Goal: Information Seeking & Learning: Learn about a topic

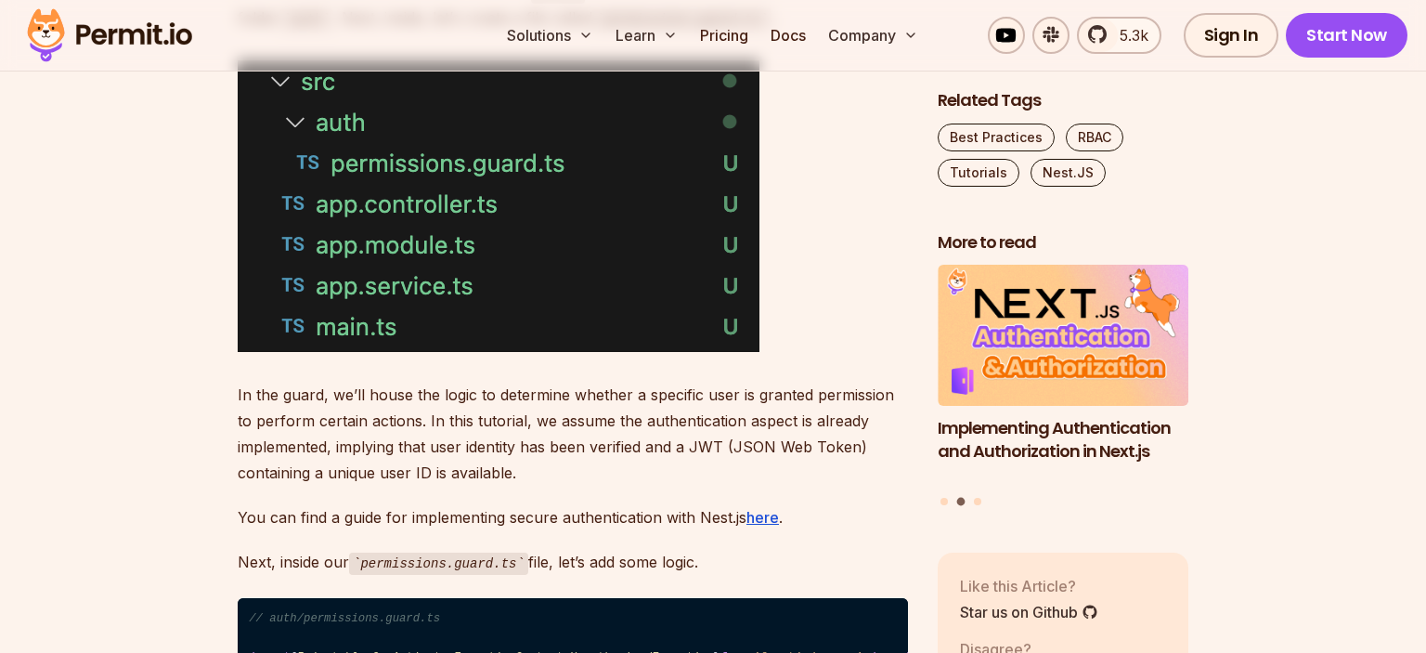
scroll to position [4020, 0]
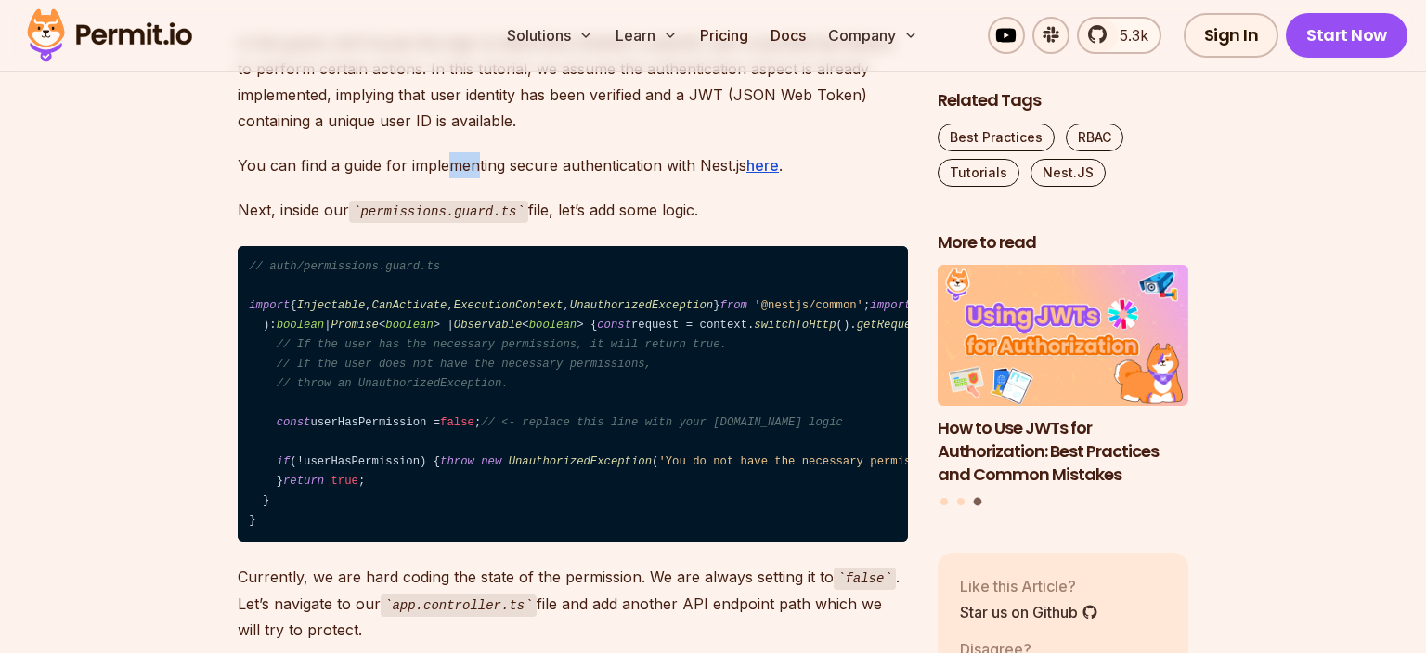
drag, startPoint x: 453, startPoint y: 162, endPoint x: 474, endPoint y: 165, distance: 20.6
click at [475, 163] on p "You can find a guide for implementing secure authentication with Nest.js here ." at bounding box center [573, 165] width 670 height 26
drag, startPoint x: 334, startPoint y: 200, endPoint x: 446, endPoint y: 201, distance: 111.4
click at [370, 201] on p "Next, inside our permissions.guard.ts file, let’s add some logic." at bounding box center [573, 210] width 670 height 27
click at [536, 200] on p "Next, inside our permissions.guard.ts file, let’s add some logic." at bounding box center [573, 210] width 670 height 27
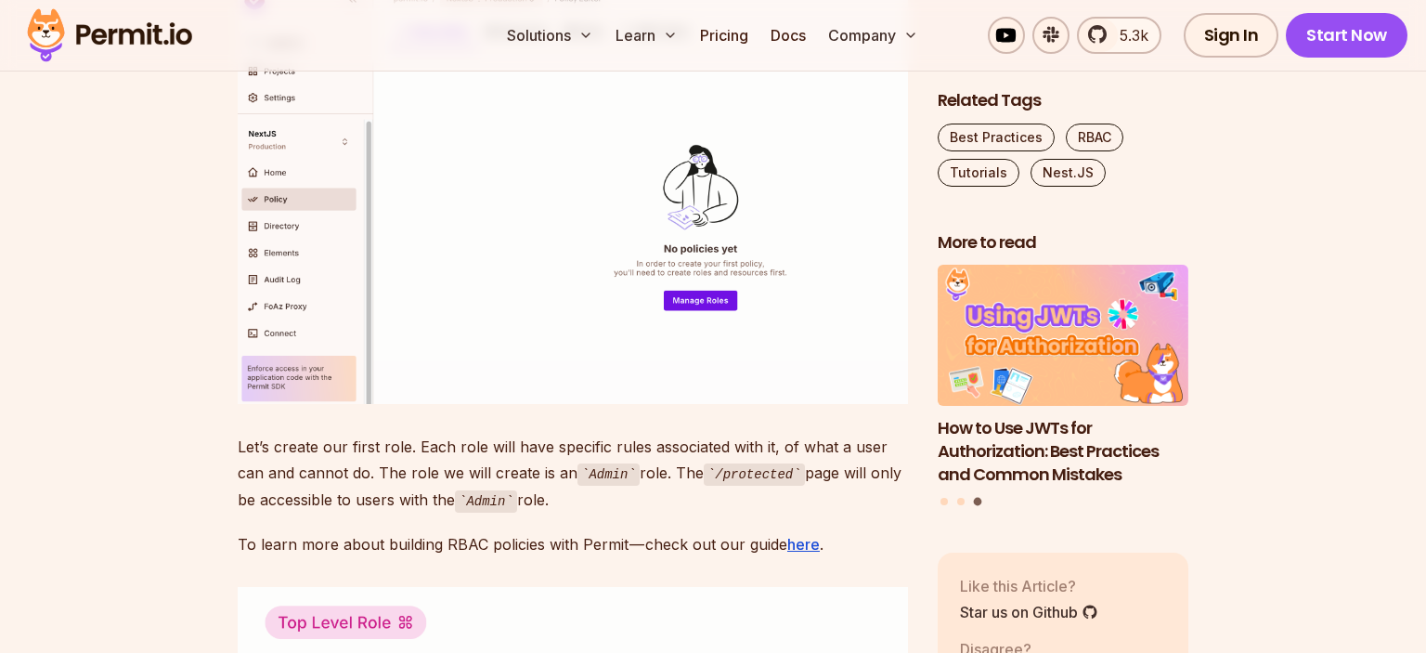
scroll to position [6471, 0]
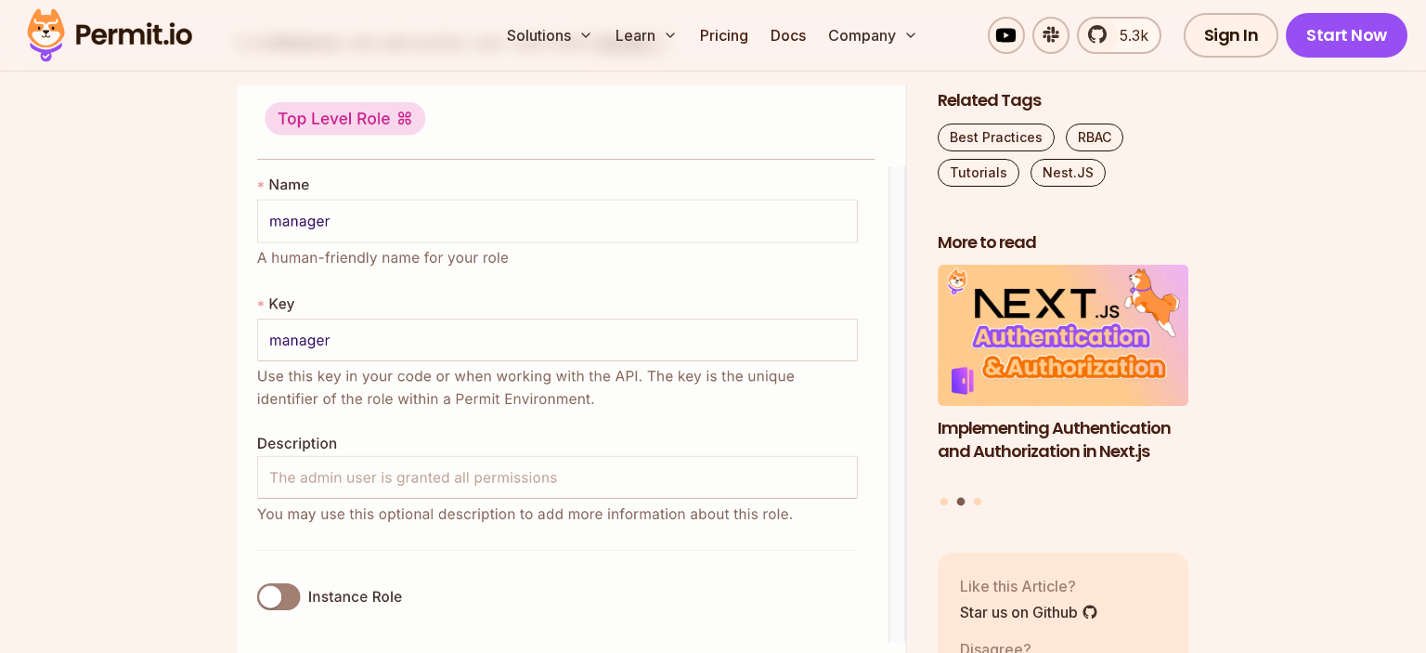
scroll to position [10491, 0]
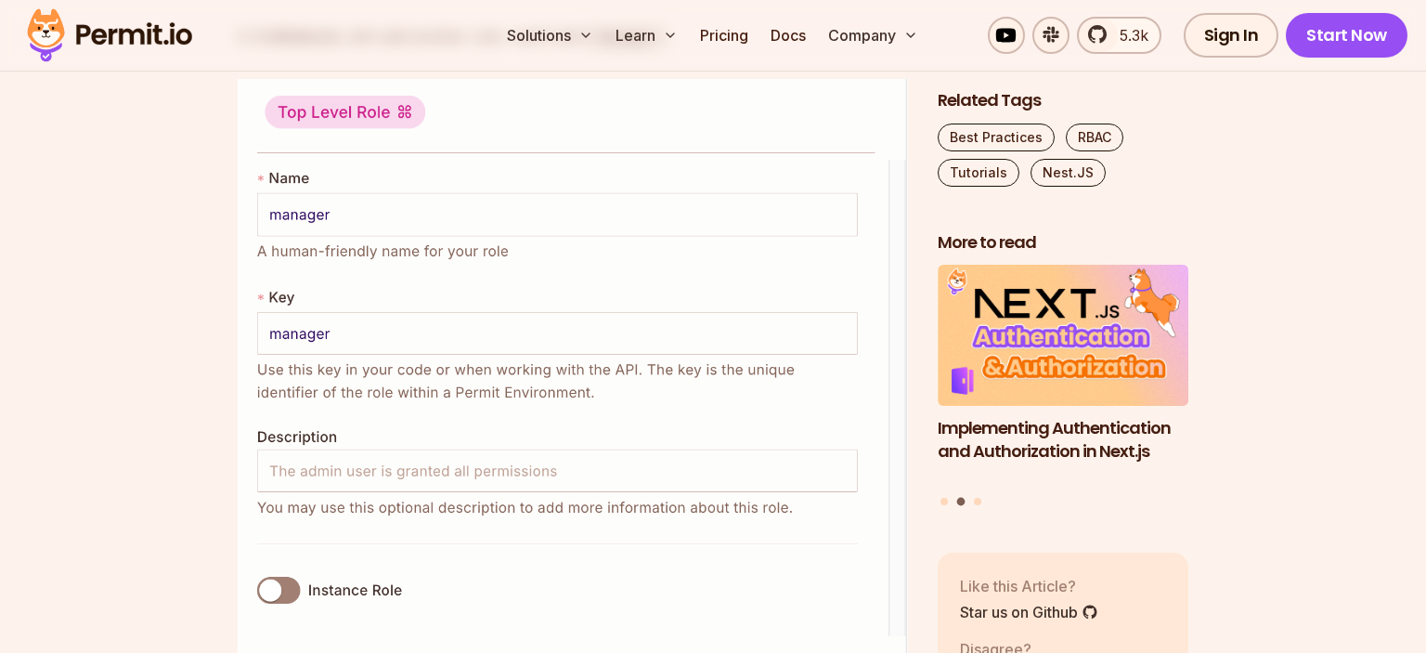
click at [136, 38] on img at bounding box center [110, 35] width 182 height 63
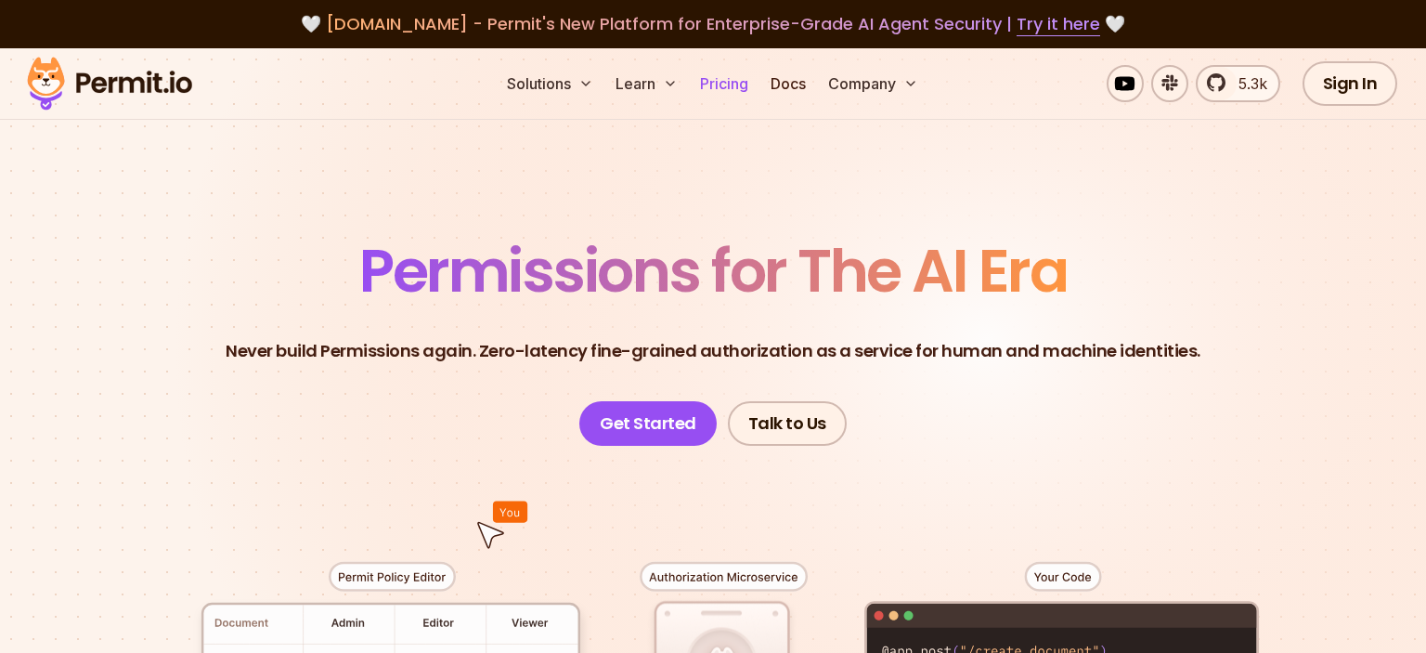
click at [710, 80] on link "Pricing" at bounding box center [724, 83] width 63 height 37
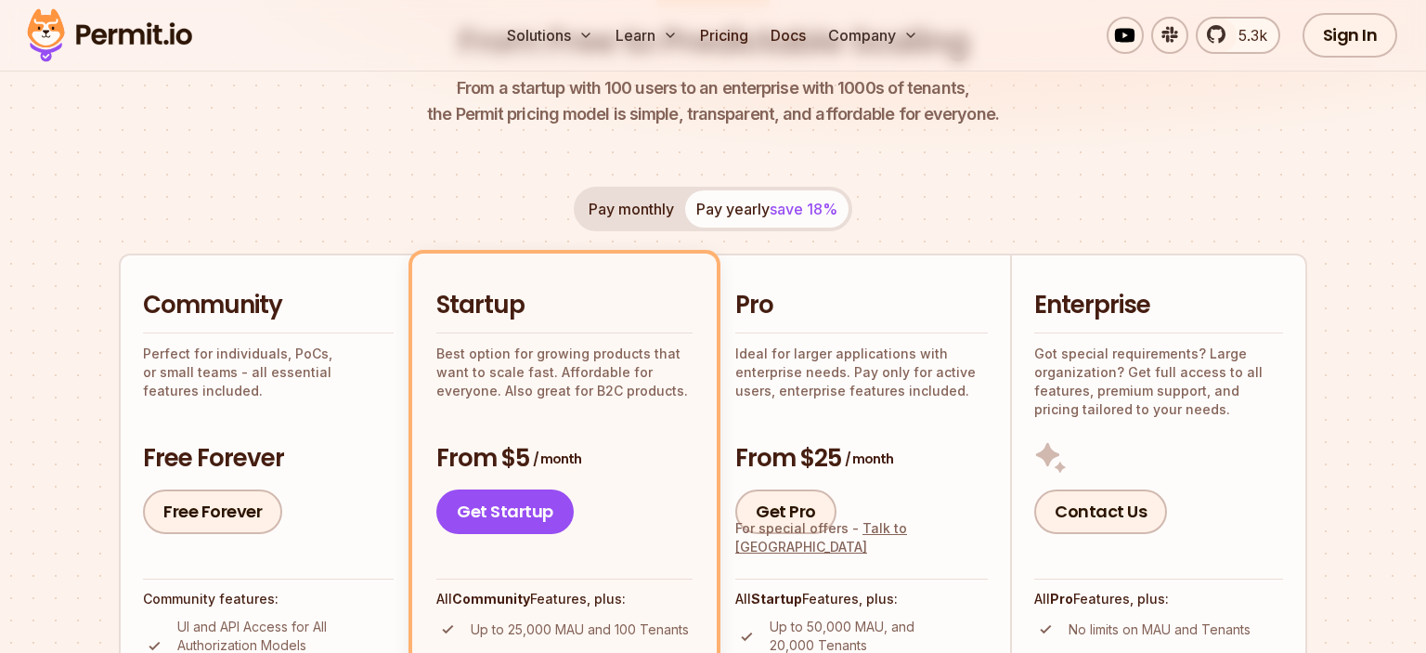
scroll to position [293, 0]
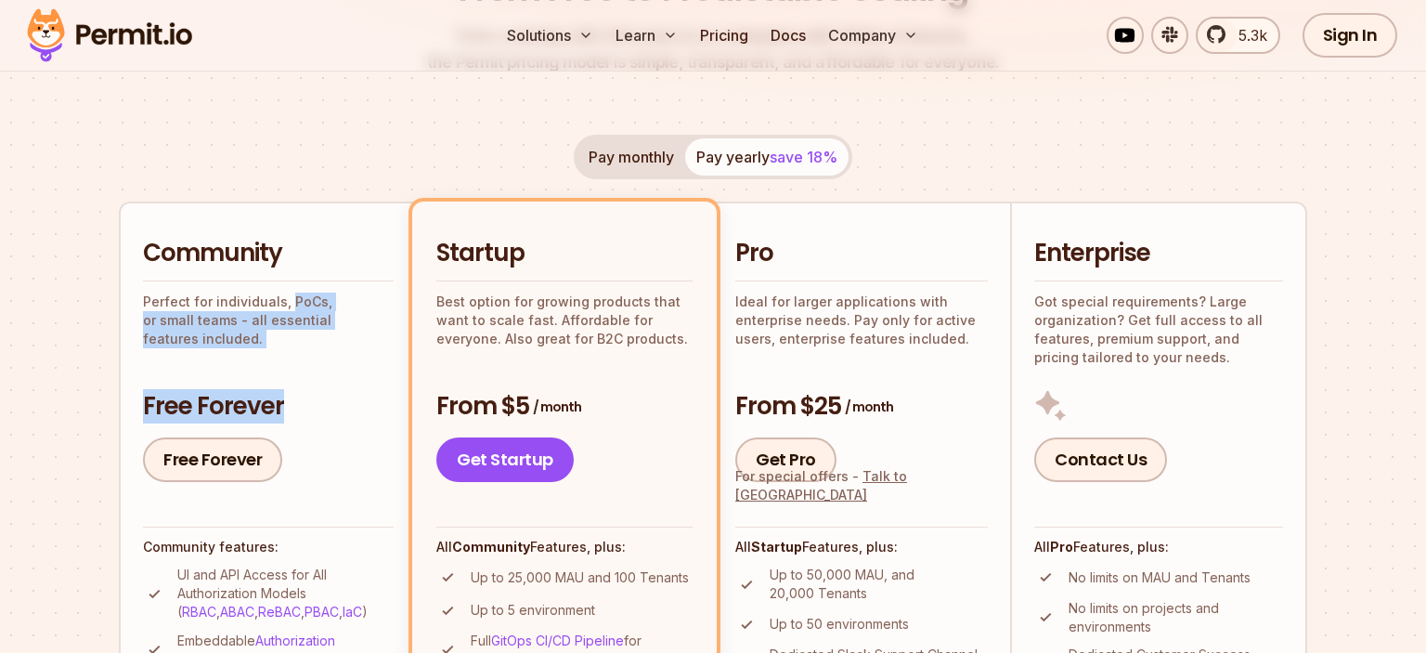
click at [365, 360] on div "Community Perfect for individuals, PoCs, or small teams - all essential feature…" at bounding box center [268, 359] width 251 height 245
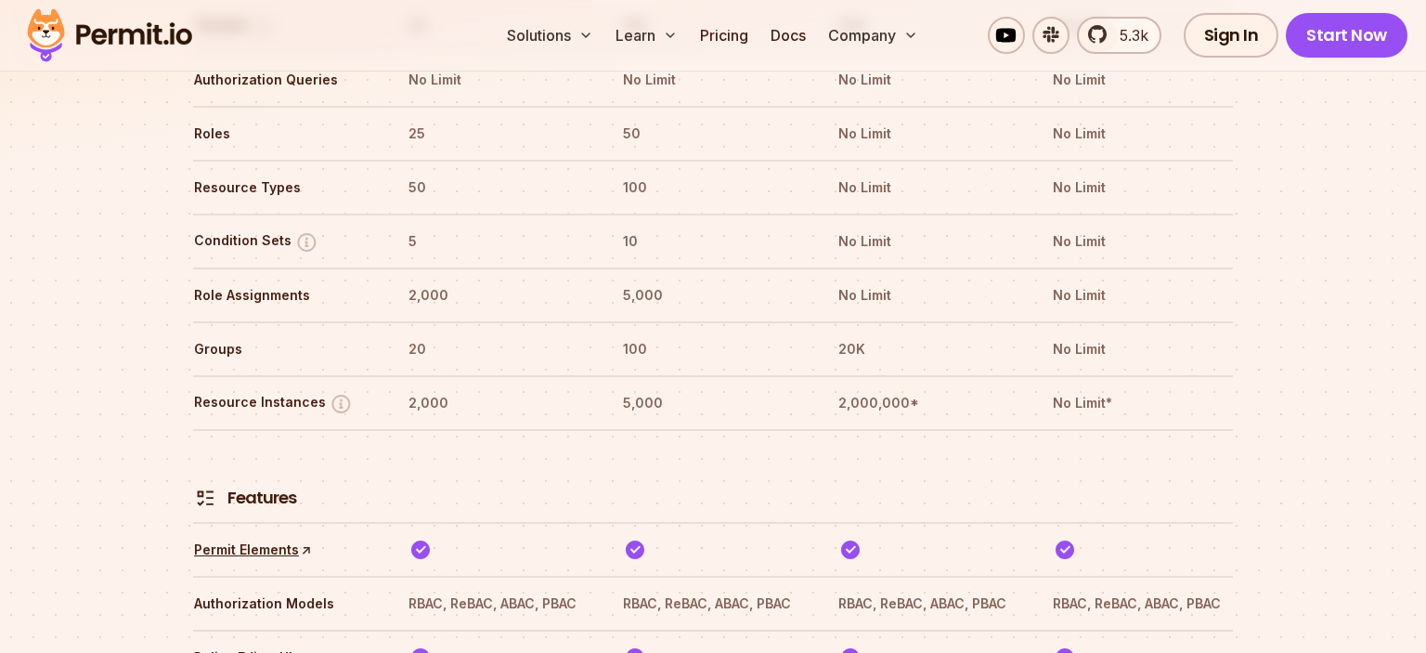
scroll to position [2549, 0]
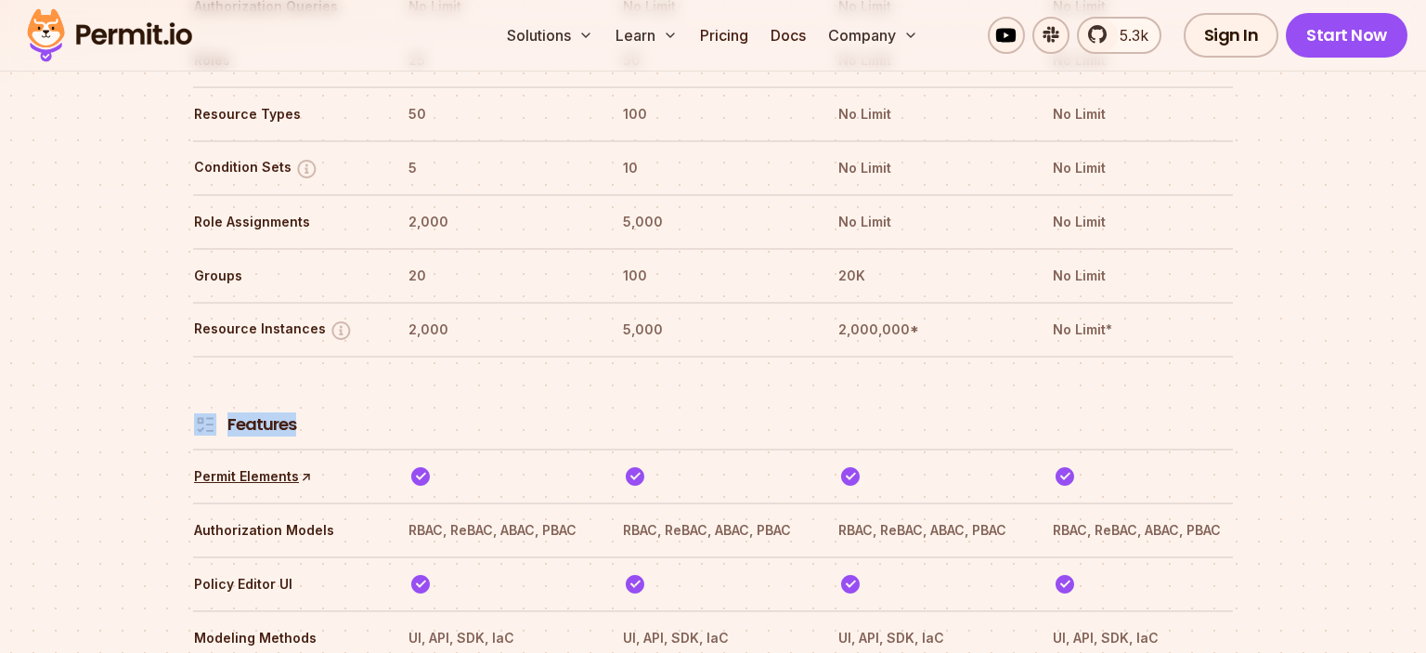
drag, startPoint x: 318, startPoint y: 355, endPoint x: 239, endPoint y: 346, distance: 79.4
click at [220, 369] on th "Features" at bounding box center [283, 403] width 181 height 69
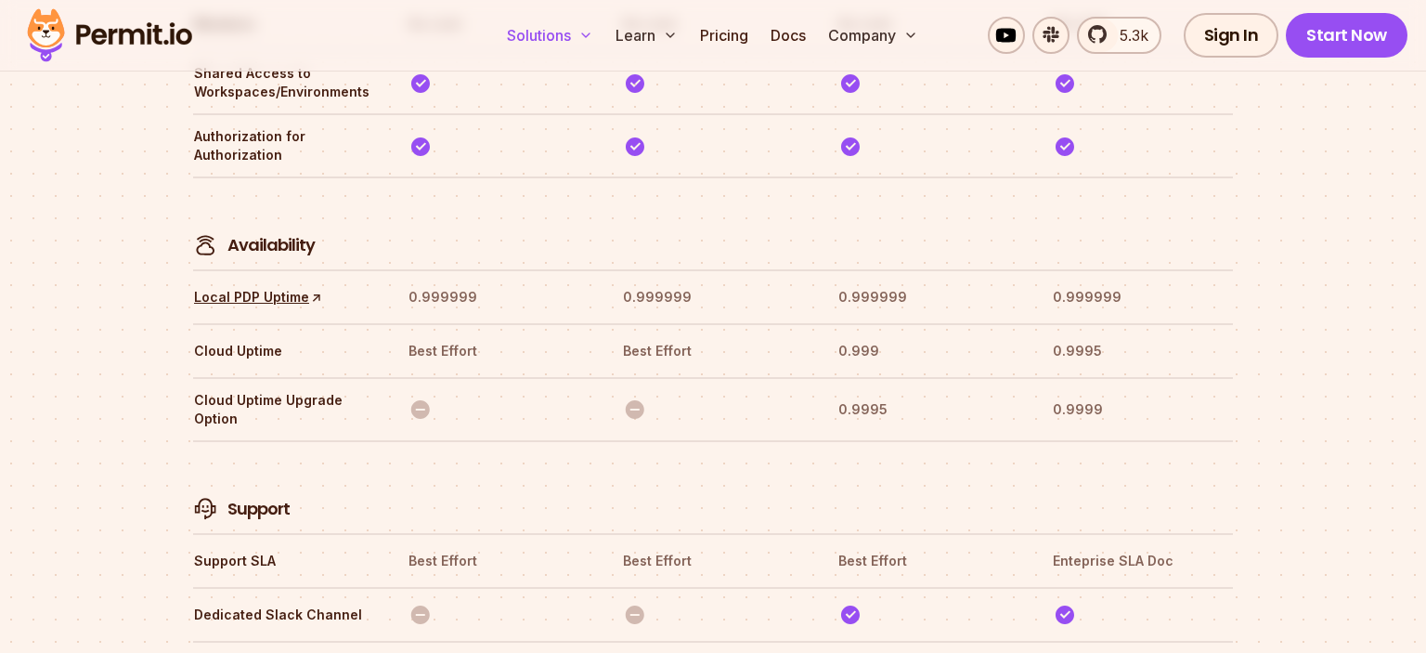
scroll to position [5393, 0]
